Goal: Complete application form

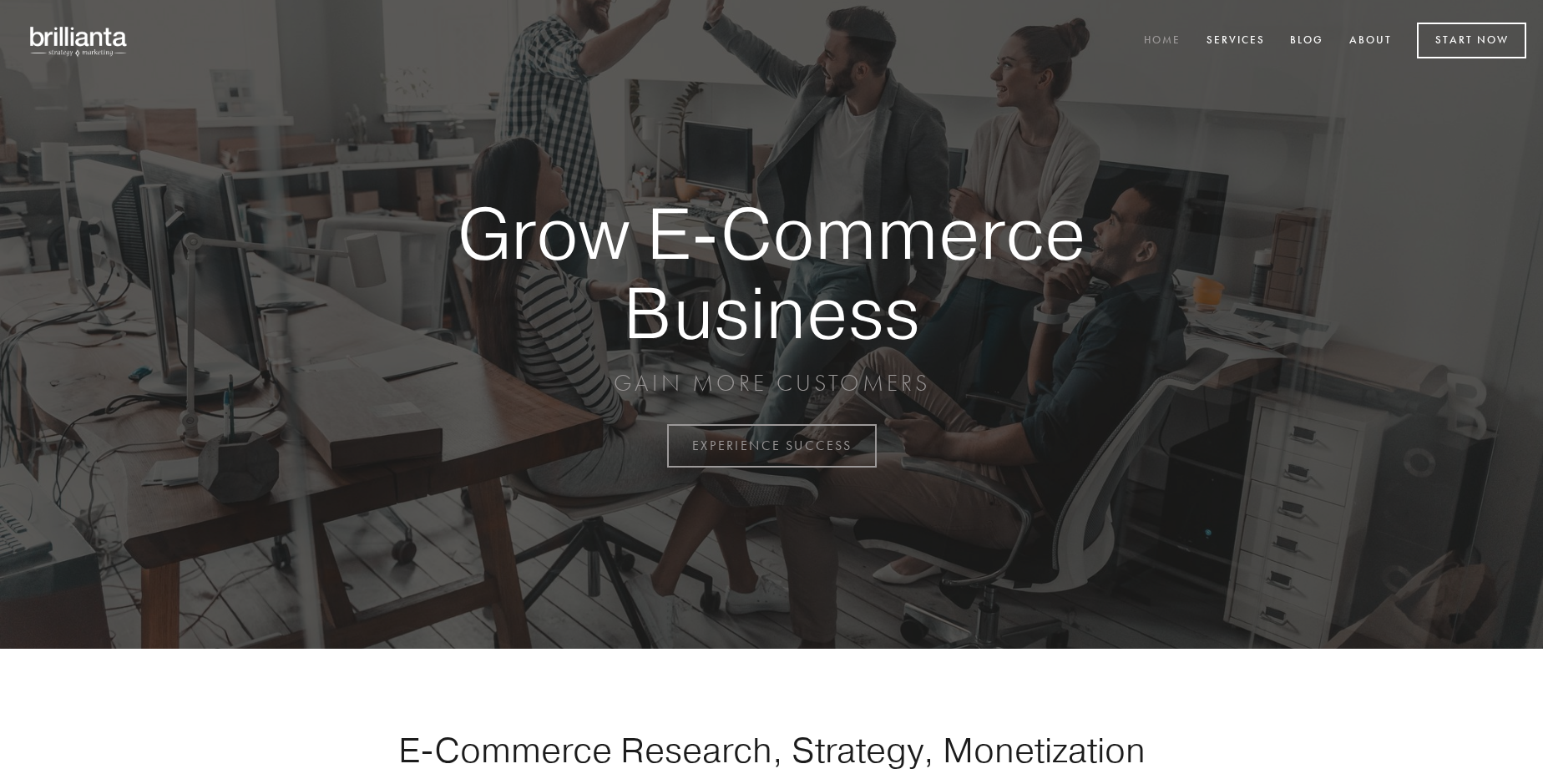
scroll to position [4376, 0]
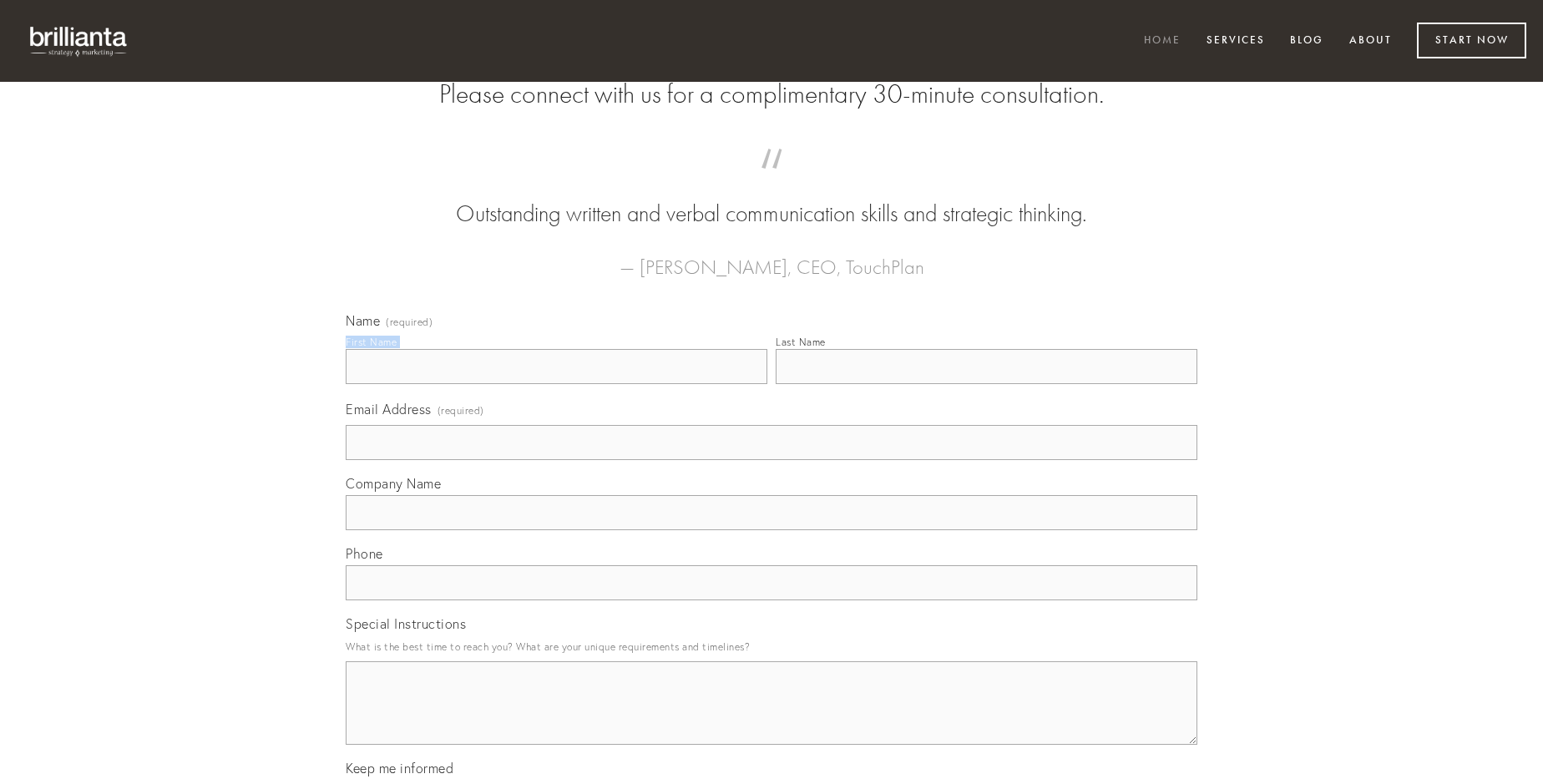
type input "[PERSON_NAME]"
click at [986, 384] on input "Last Name" at bounding box center [987, 366] width 422 height 35
type input "[PERSON_NAME]"
click at [771, 460] on input "Email Address (required)" at bounding box center [771, 442] width 851 height 35
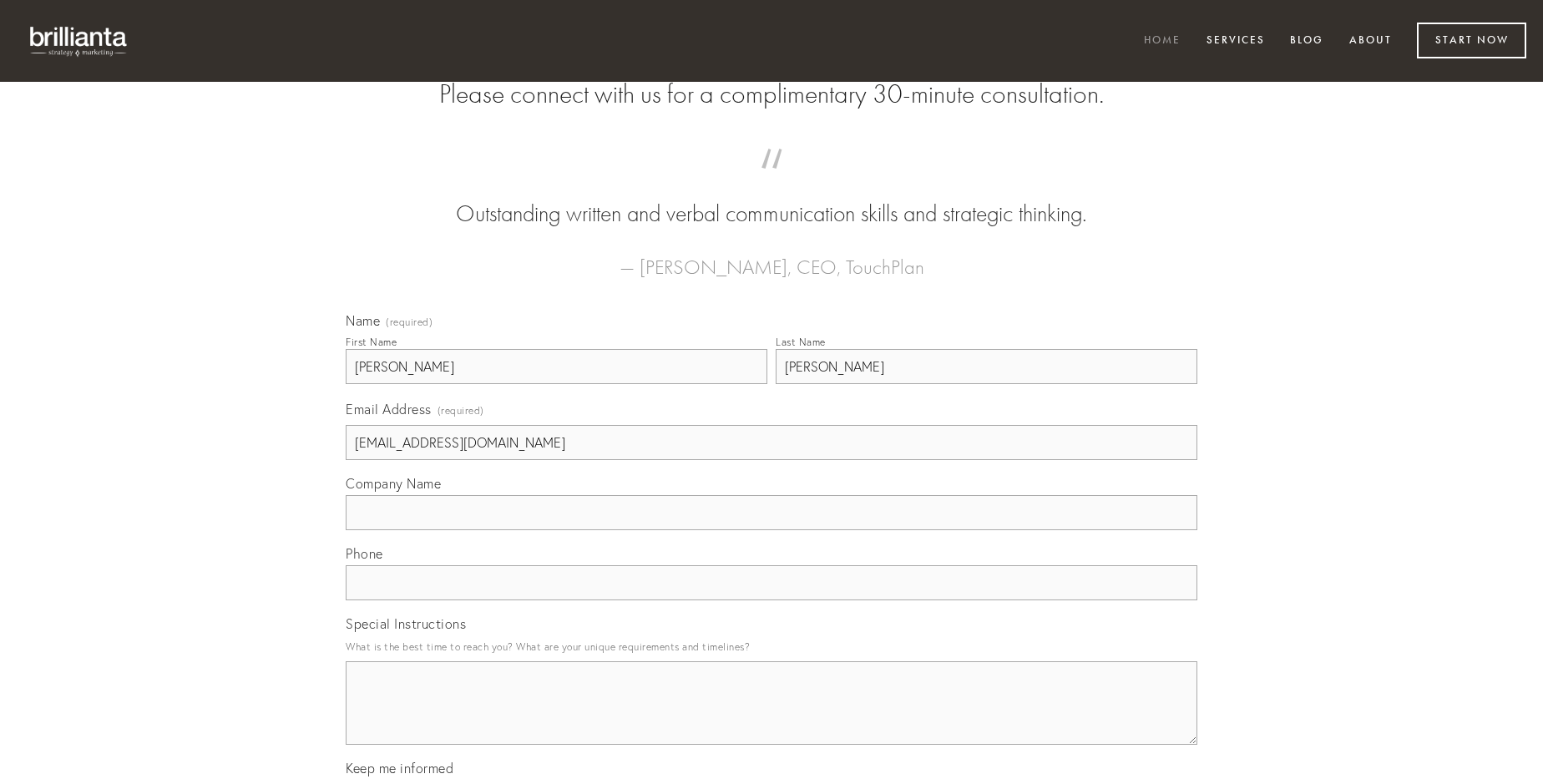
type input "[EMAIL_ADDRESS][DOMAIN_NAME]"
click at [771, 530] on input "Company Name" at bounding box center [771, 512] width 851 height 35
type input "capitulus"
click at [771, 600] on input "text" at bounding box center [771, 582] width 851 height 35
click at [771, 718] on textarea "Special Instructions" at bounding box center [771, 702] width 851 height 83
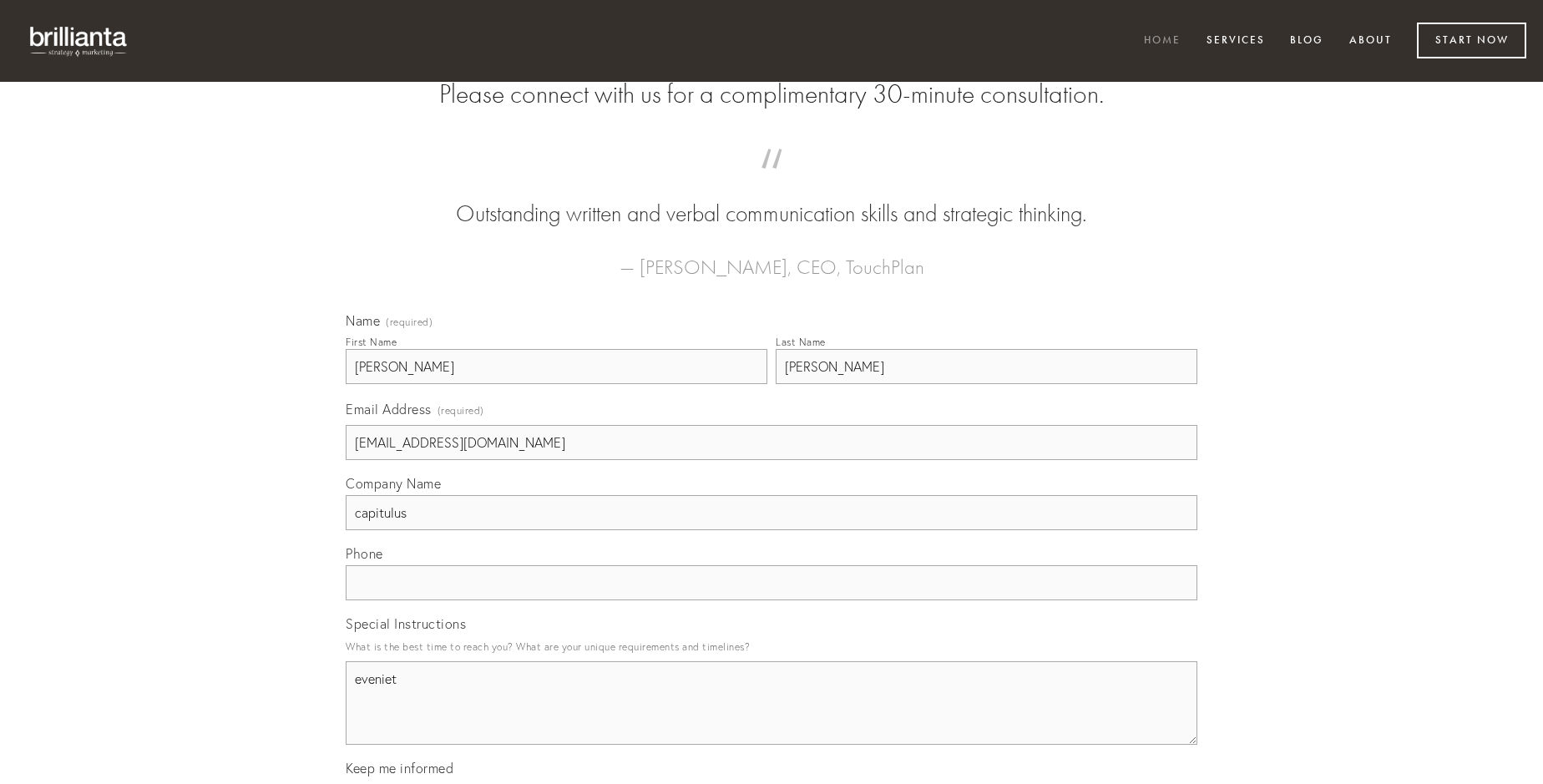
type textarea "eveniet"
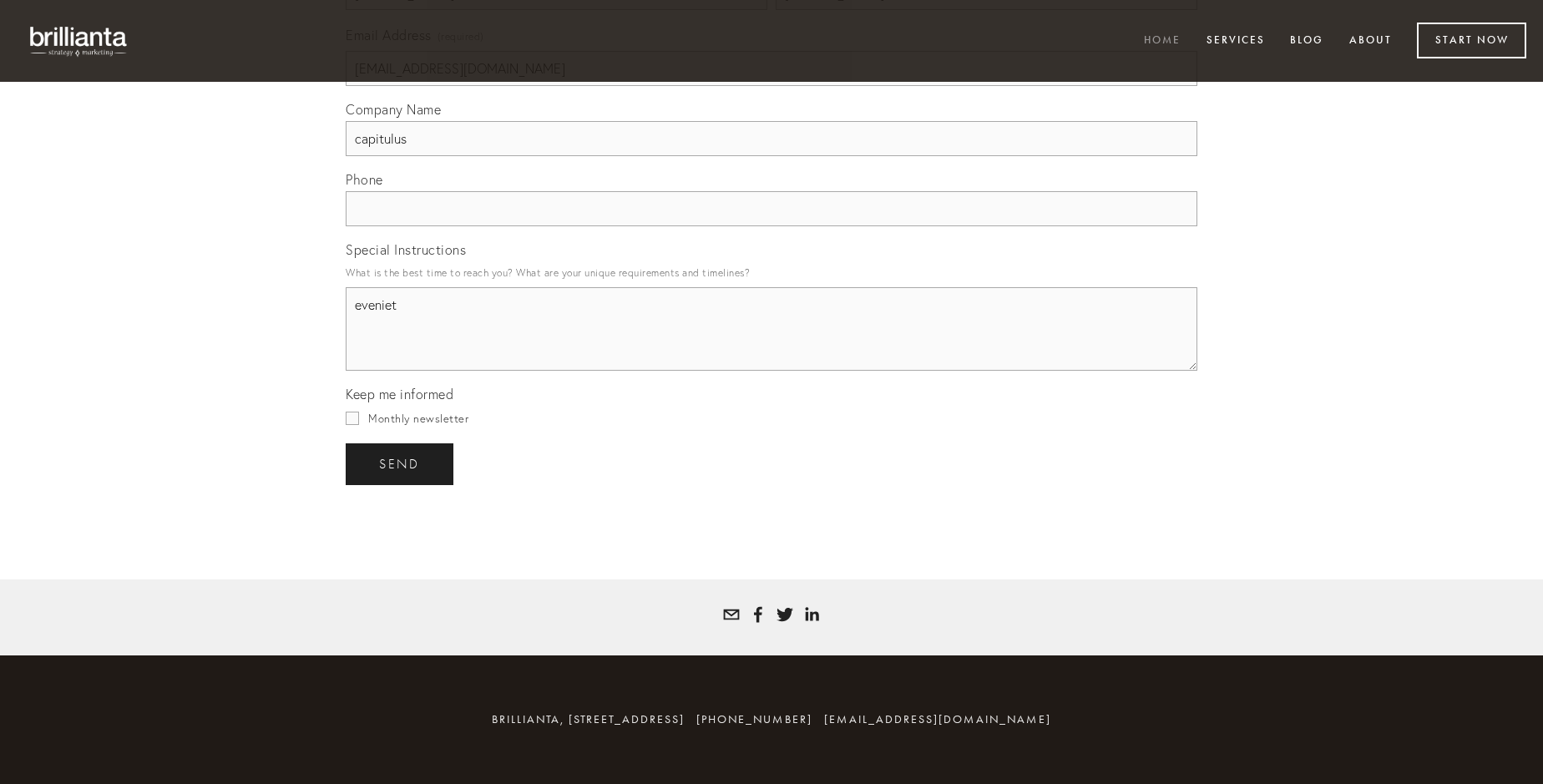
click at [401, 463] on span "send" at bounding box center [399, 464] width 41 height 15
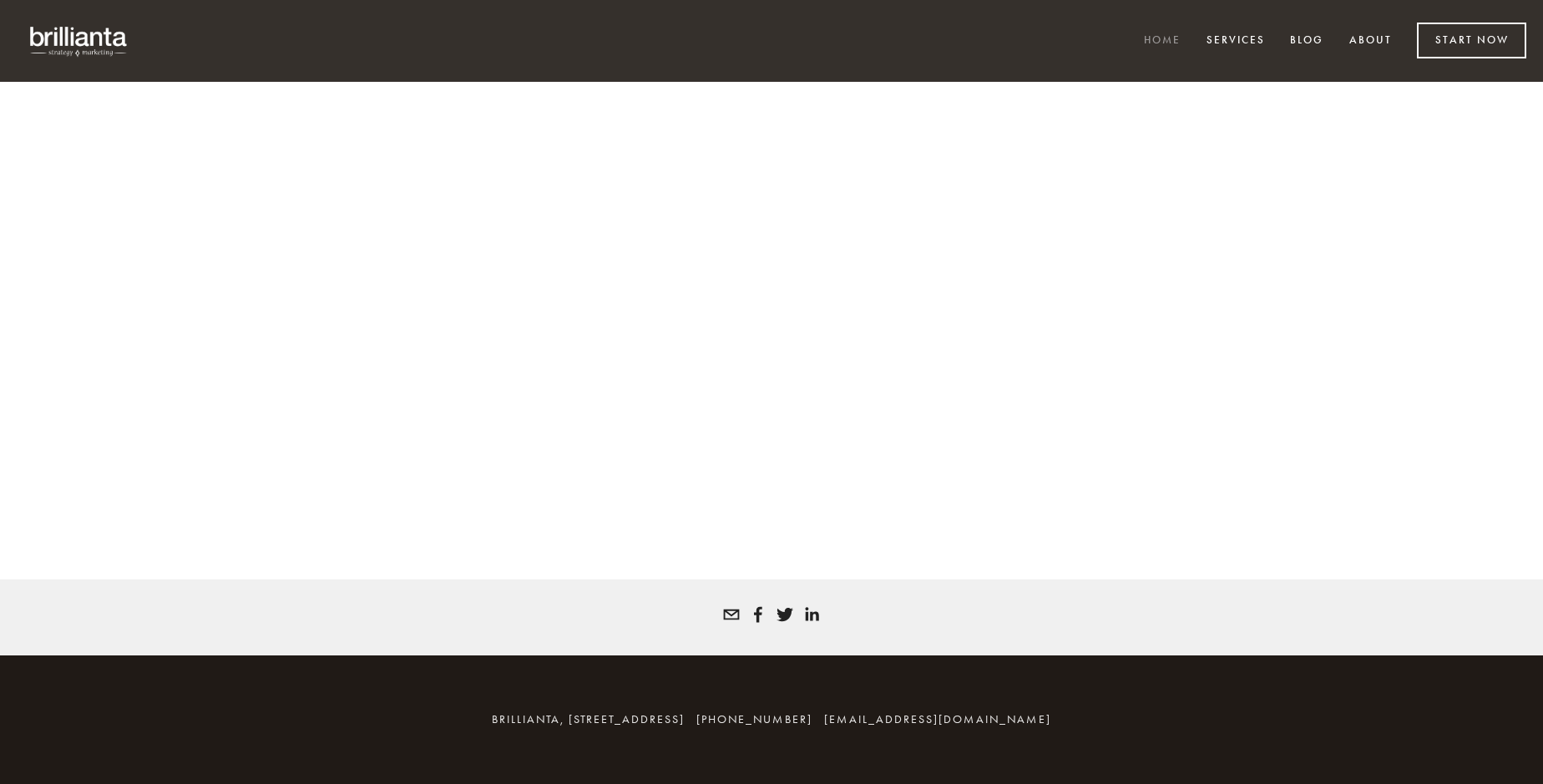
scroll to position [4353, 0]
